Goal: Navigation & Orientation: Find specific page/section

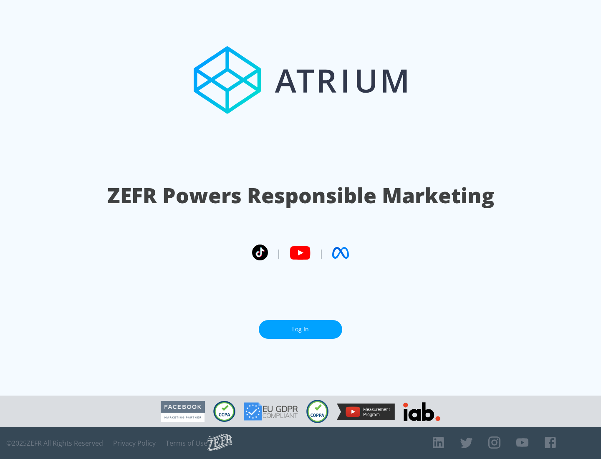
click at [301, 329] on link "Log In" at bounding box center [301, 329] width 84 height 19
